Goal: Transaction & Acquisition: Subscribe to service/newsletter

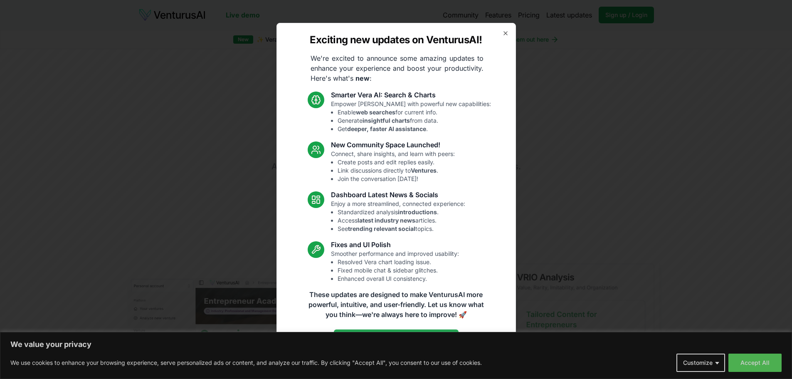
click at [505, 33] on icon "button" at bounding box center [505, 33] width 7 height 7
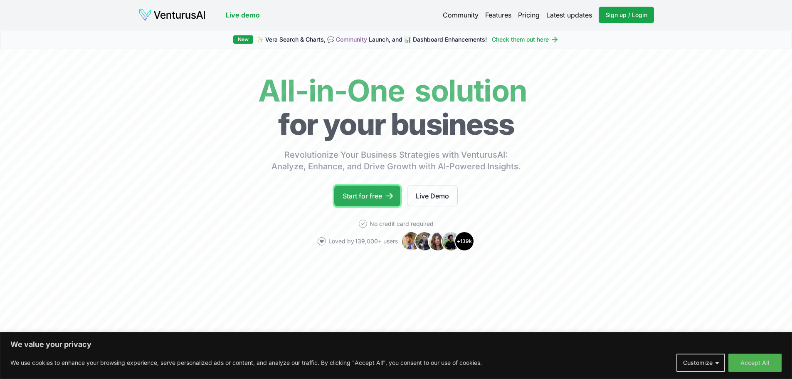
click at [374, 197] on link "Start for free" at bounding box center [367, 195] width 66 height 21
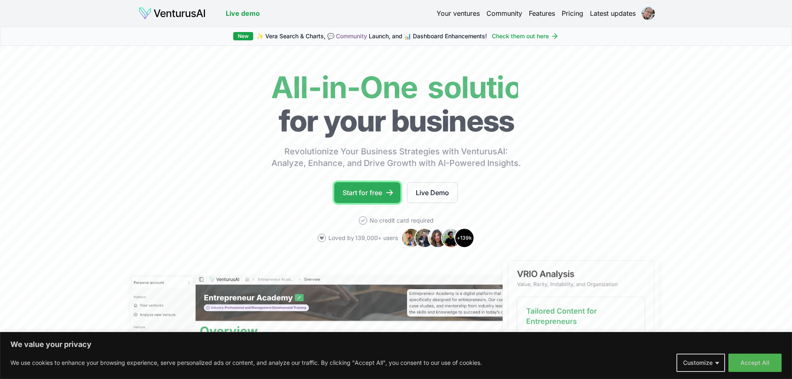
click at [370, 194] on link "Start for free" at bounding box center [367, 192] width 66 height 21
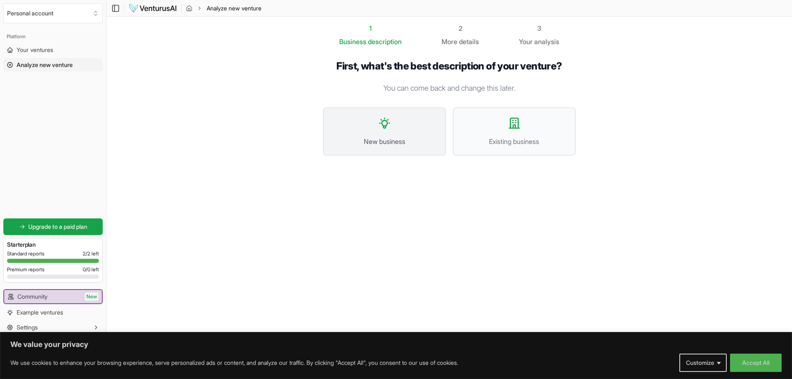
click at [384, 135] on button "New business" at bounding box center [384, 131] width 123 height 48
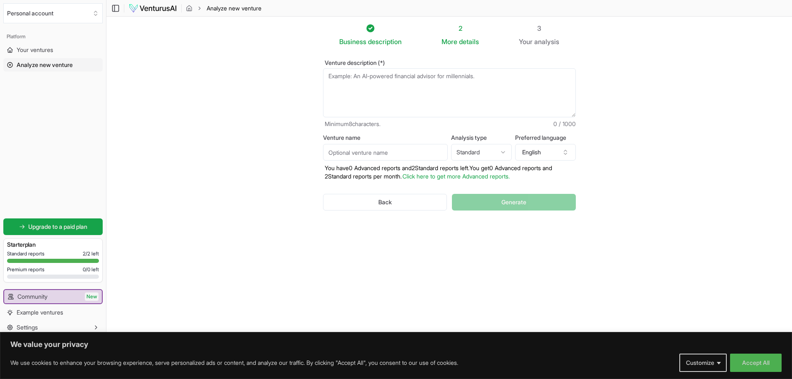
click at [397, 89] on textarea "Venture description (*)" at bounding box center [449, 92] width 253 height 49
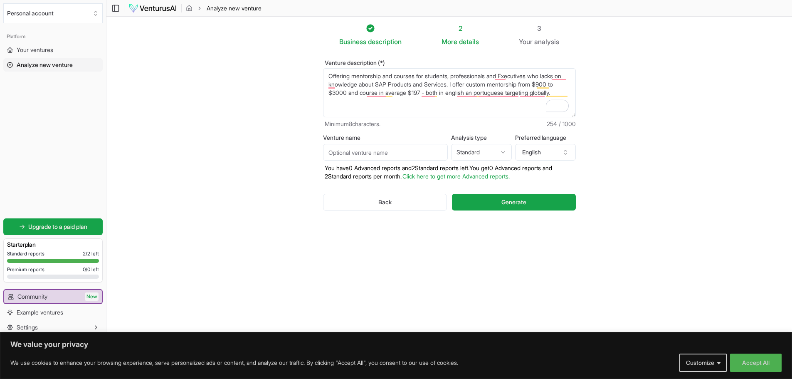
type textarea "Offering mentorship and courses for students, professionals and Executives who …"
click at [389, 159] on input "Venture name" at bounding box center [385, 152] width 125 height 17
type input "SAP Unplugged"
click at [503, 154] on html "We value your privacy We use cookies to enhance your browsing experience, serve…" at bounding box center [396, 189] width 792 height 379
click at [633, 181] on html "We value your privacy We use cookies to enhance your browsing experience, serve…" at bounding box center [396, 189] width 792 height 379
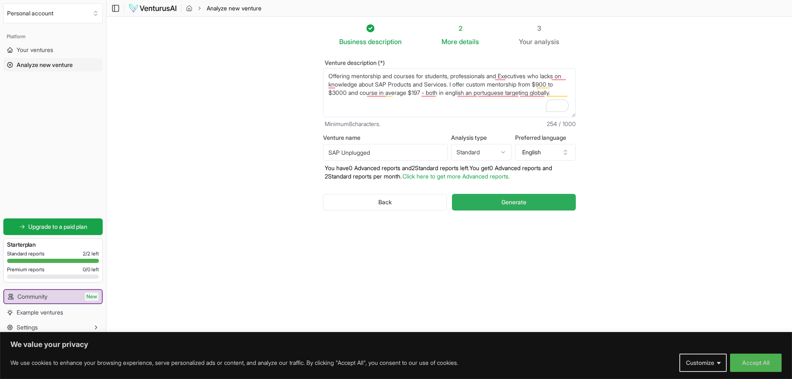
click at [513, 204] on span "Generate" at bounding box center [513, 202] width 25 height 8
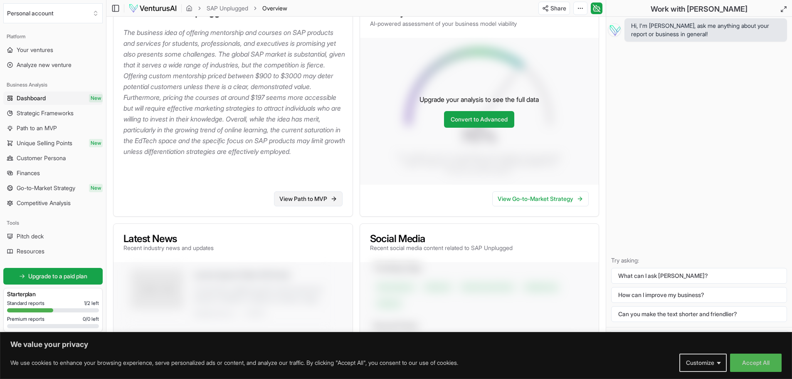
scroll to position [125, 0]
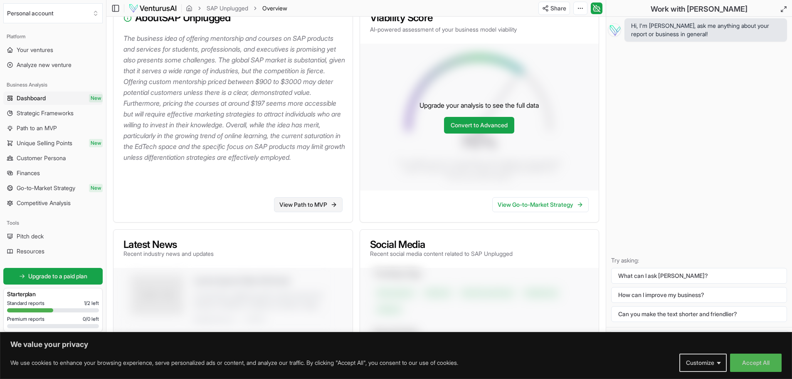
click at [309, 203] on link "View Path to MVP" at bounding box center [308, 204] width 69 height 15
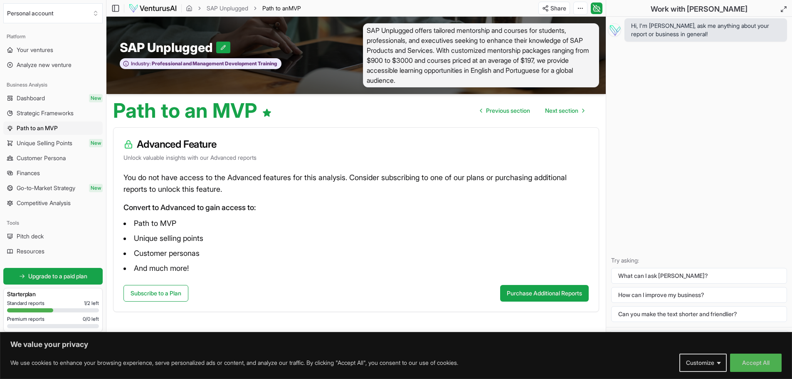
scroll to position [0, 0]
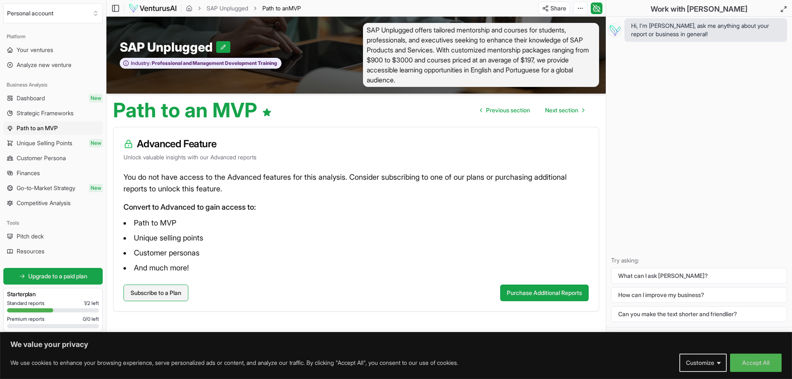
click at [168, 298] on link "Subscribe to a Plan" at bounding box center [155, 292] width 65 height 17
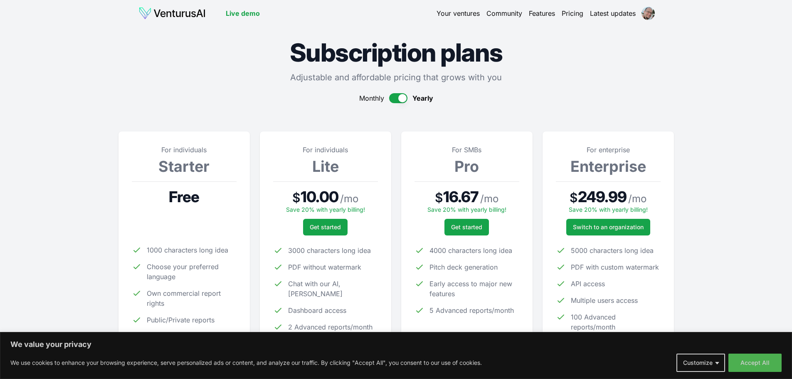
click at [399, 100] on button "button" at bounding box center [398, 98] width 18 height 10
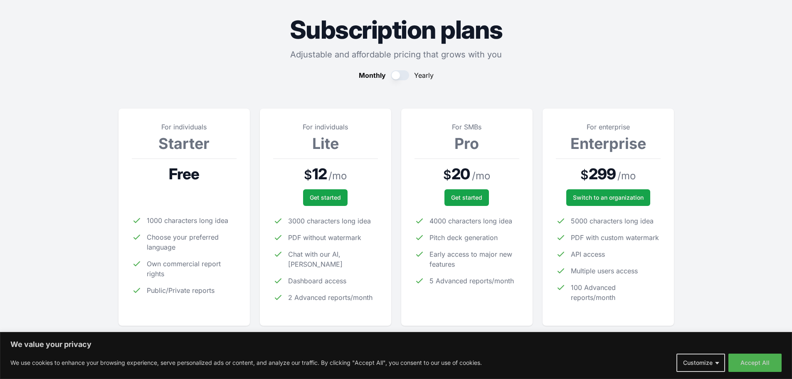
scroll to position [42, 0]
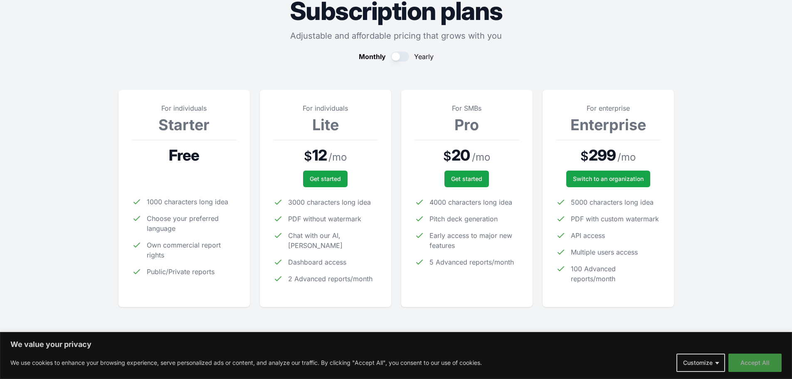
click at [749, 358] on button "Accept All" at bounding box center [754, 362] width 53 height 18
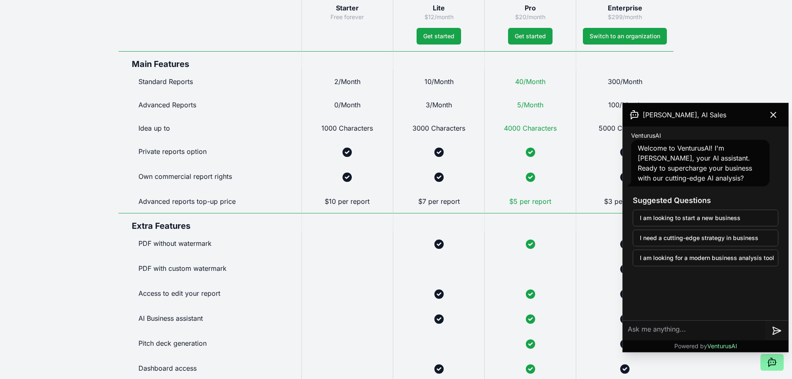
scroll to position [332, 0]
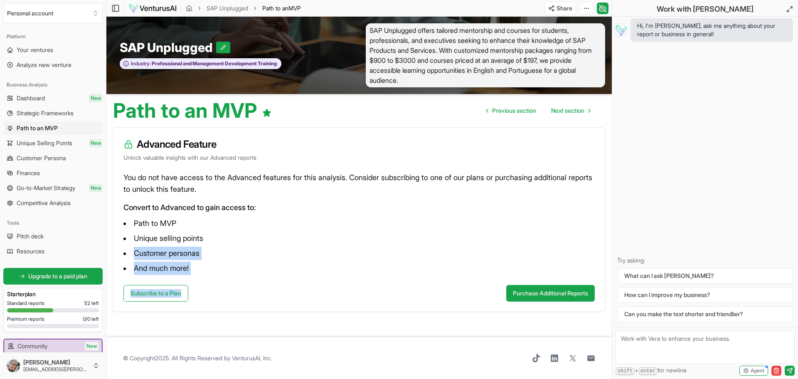
drag, startPoint x: 133, startPoint y: 257, endPoint x: 221, endPoint y: 287, distance: 92.4
click at [221, 287] on div "Advanced Feature Unlock valuable insights with our Advanced reports You do not …" at bounding box center [359, 219] width 492 height 185
click at [221, 287] on div "Subscribe to a Plan Purchase Additional Reports" at bounding box center [358, 298] width 491 height 27
click at [168, 293] on link "Subscribe to a Plan" at bounding box center [155, 293] width 65 height 17
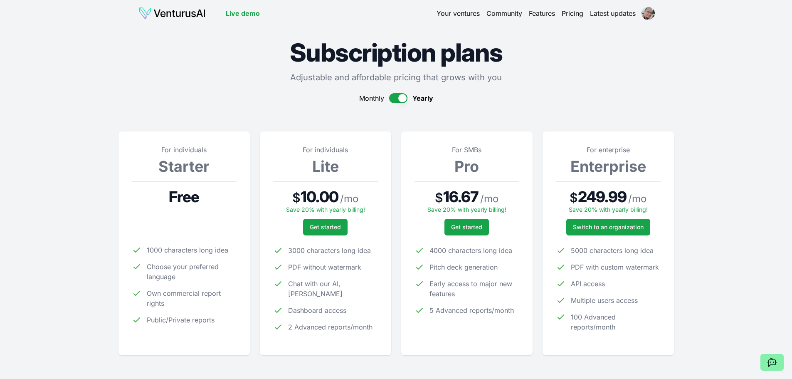
click at [400, 101] on button "button" at bounding box center [398, 98] width 18 height 10
